Goal: Transaction & Acquisition: Subscribe to service/newsletter

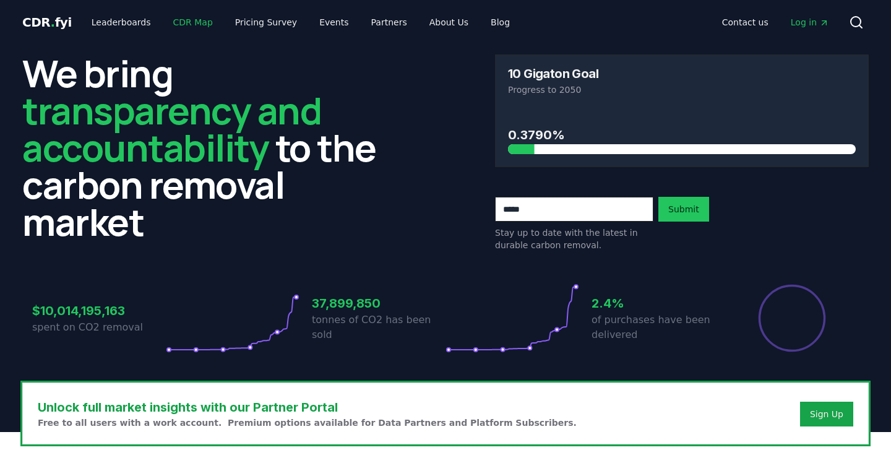
click at [196, 22] on link "CDR Map" at bounding box center [192, 22] width 59 height 22
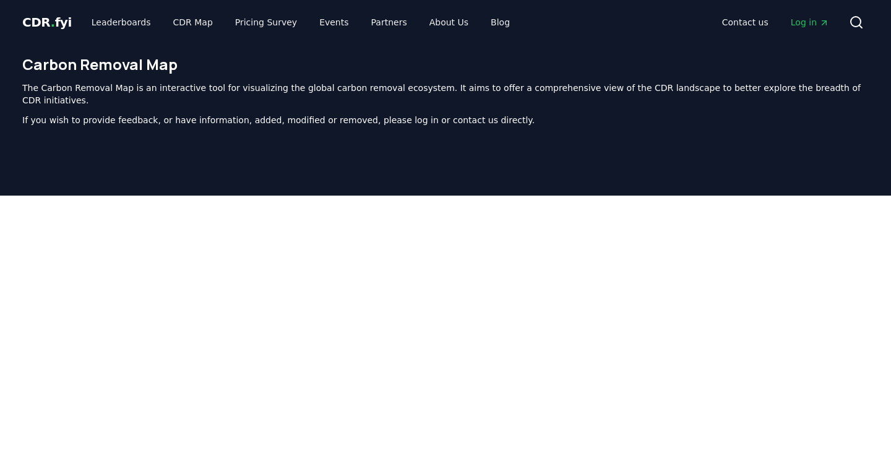
click at [822, 24] on icon "Main" at bounding box center [824, 23] width 10 height 10
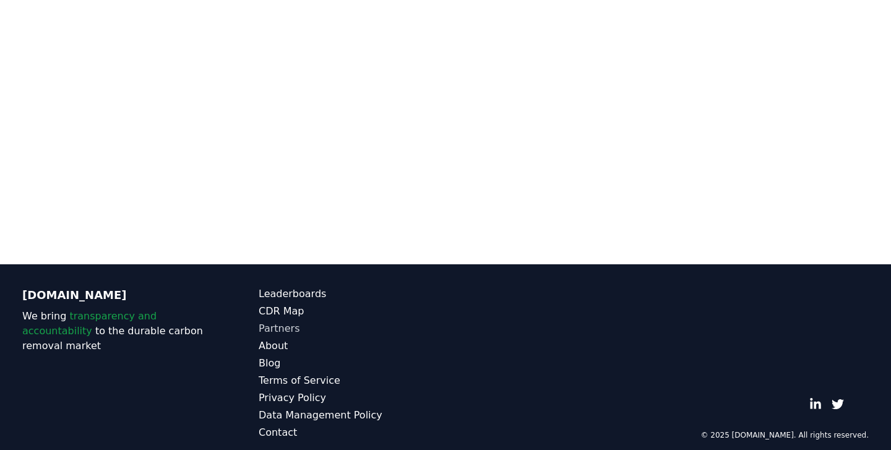
click at [280, 321] on link "Partners" at bounding box center [352, 328] width 187 height 15
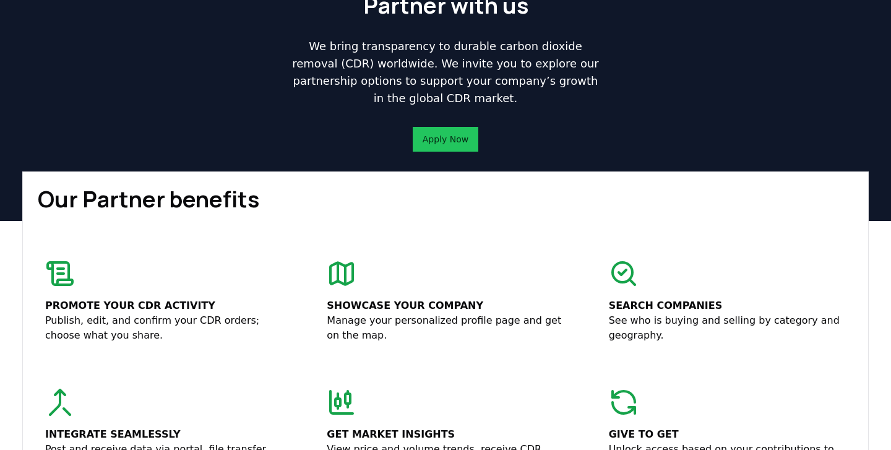
scroll to position [72, 0]
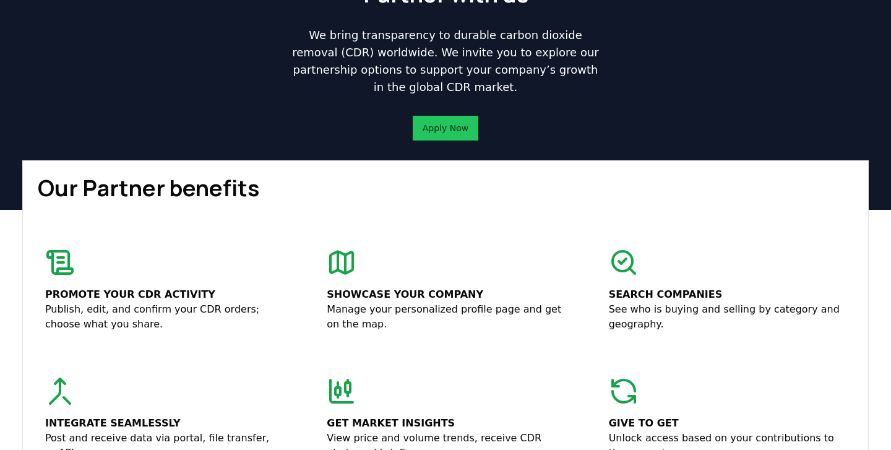
click at [73, 296] on p "Promote your CDR activity" at bounding box center [163, 294] width 237 height 15
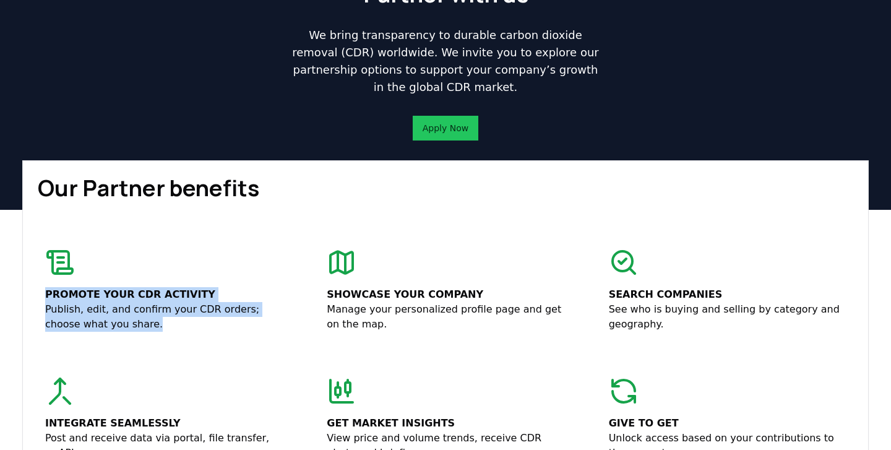
drag, startPoint x: 47, startPoint y: 241, endPoint x: 232, endPoint y: 350, distance: 214.4
click at [232, 350] on div "Promote your CDR activity Publish, edit, and confirm your CDR orders; choose wh…" at bounding box center [446, 354] width 816 height 228
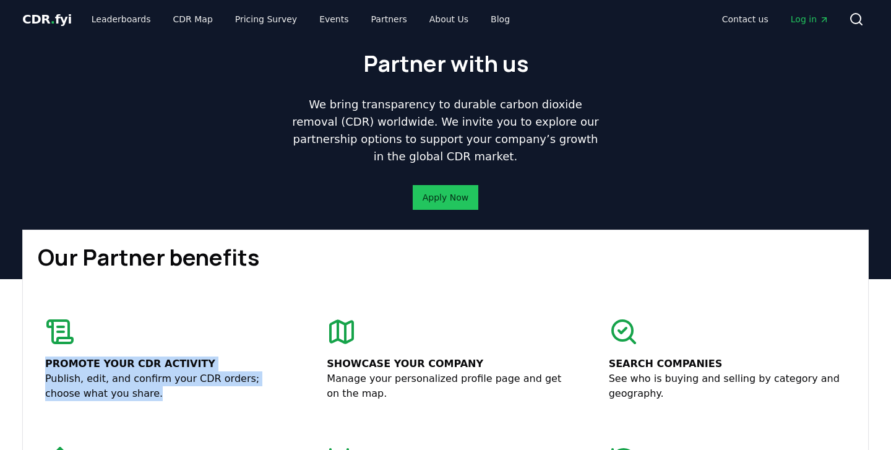
scroll to position [2, 0]
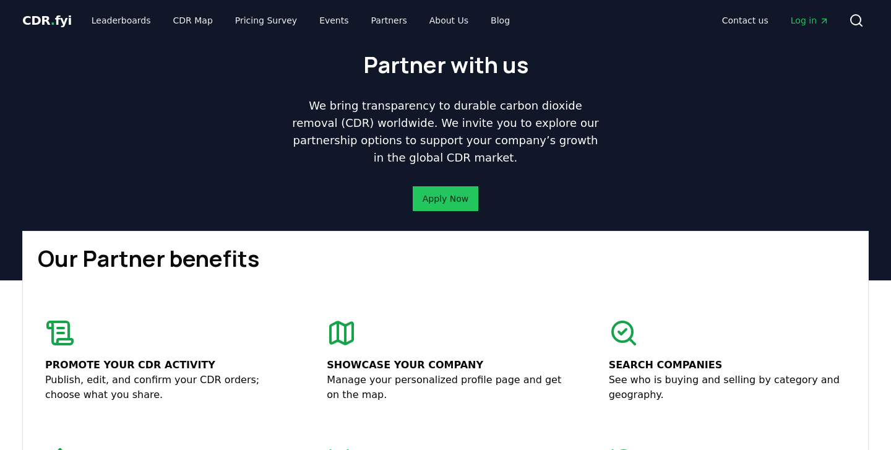
click at [473, 118] on p "We bring transparency to durable carbon dioxide removal (CDR) worldwide. We inv…" at bounding box center [445, 131] width 317 height 69
click at [431, 116] on p "We bring transparency to durable carbon dioxide removal (CDR) worldwide. We inv…" at bounding box center [445, 131] width 317 height 69
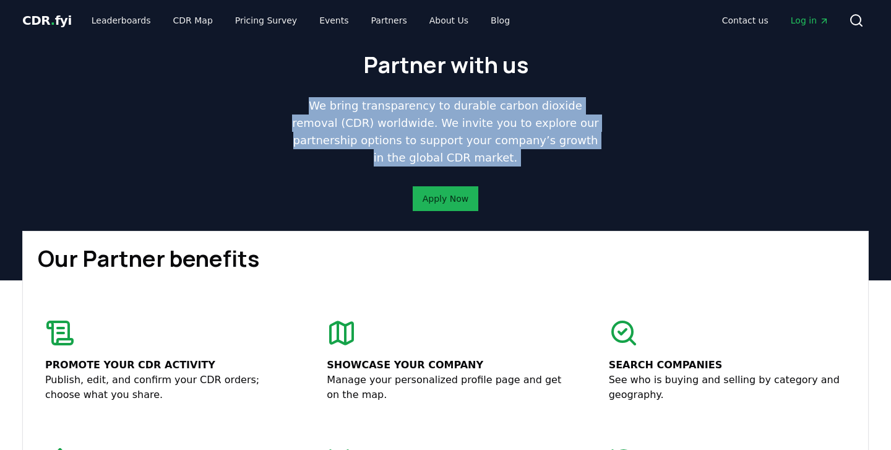
click at [446, 200] on link "Apply Now" at bounding box center [446, 198] width 46 height 12
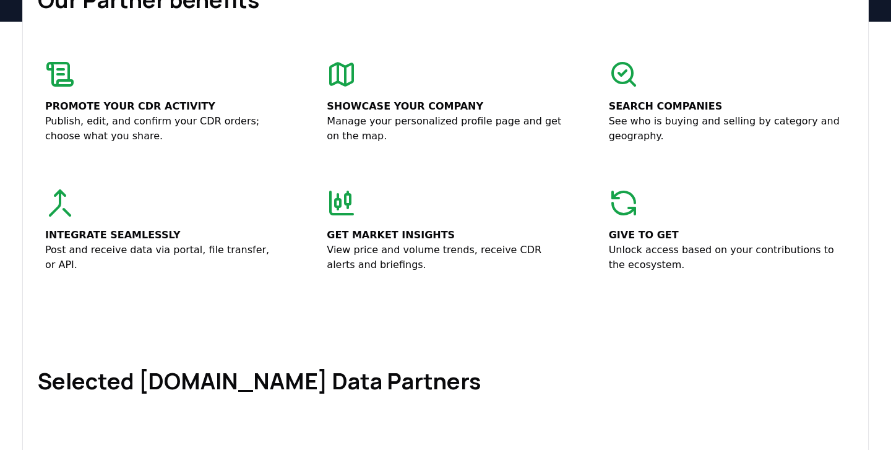
scroll to position [0, 0]
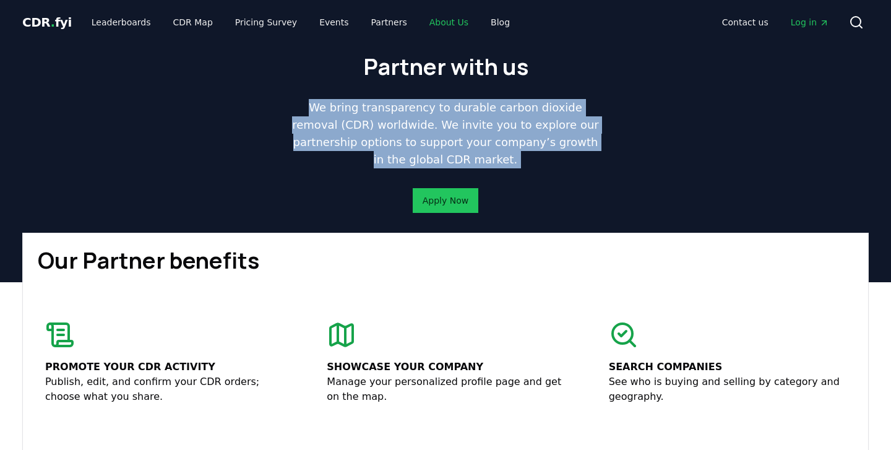
click at [438, 19] on link "About Us" at bounding box center [449, 22] width 59 height 22
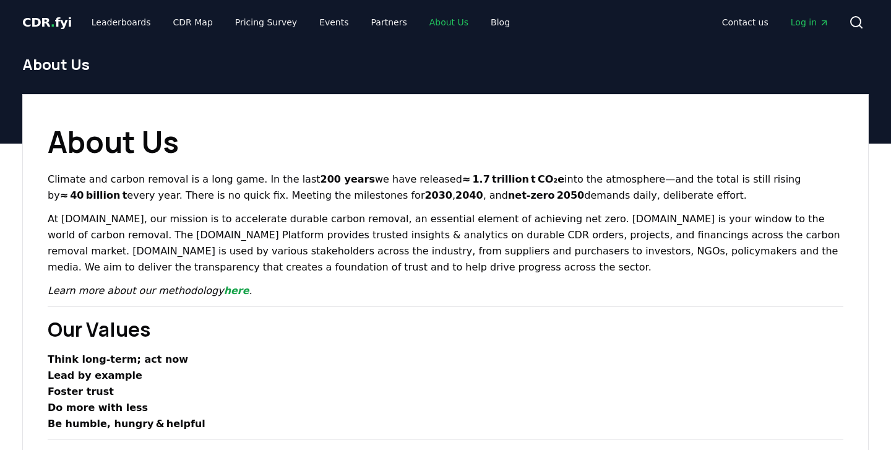
scroll to position [20, 0]
